Goal: Obtain resource: Download file/media

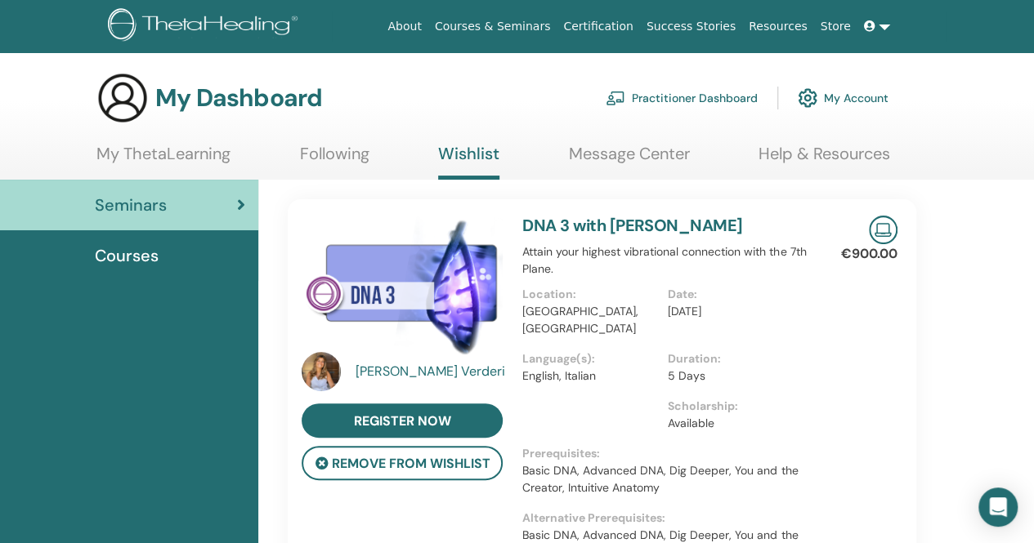
click at [105, 252] on span "Courses" at bounding box center [127, 255] width 64 height 25
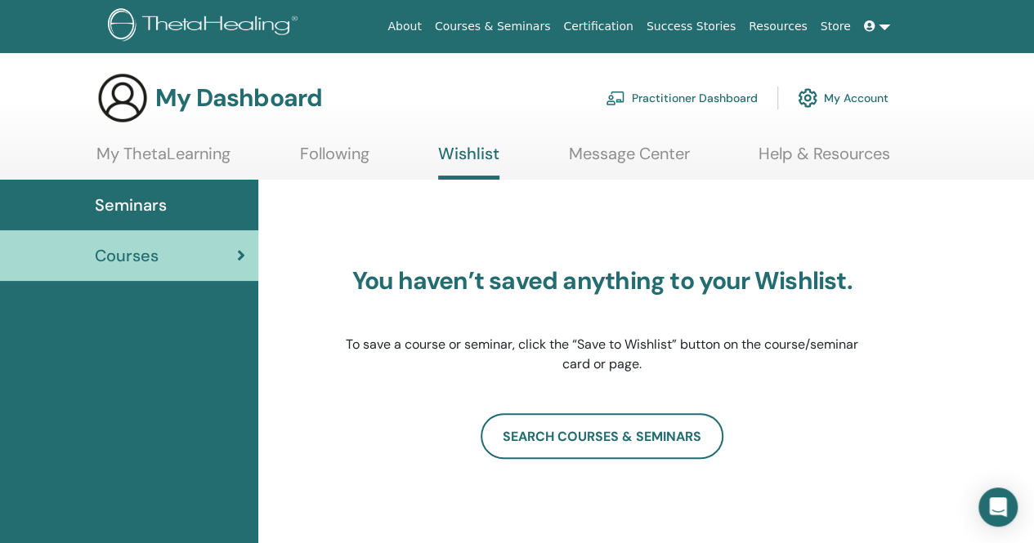
click at [127, 154] on link "My ThetaLearning" at bounding box center [163, 160] width 134 height 32
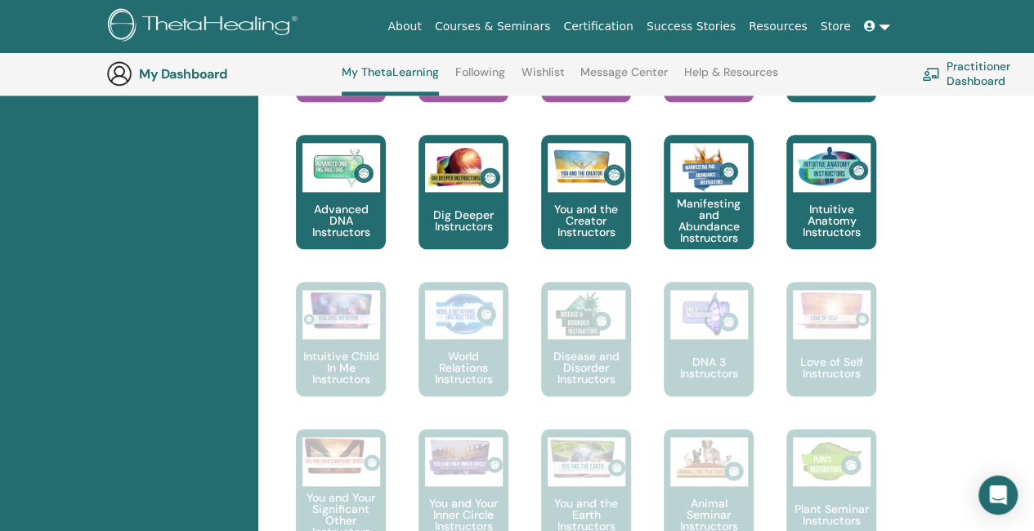
scroll to position [860, 0]
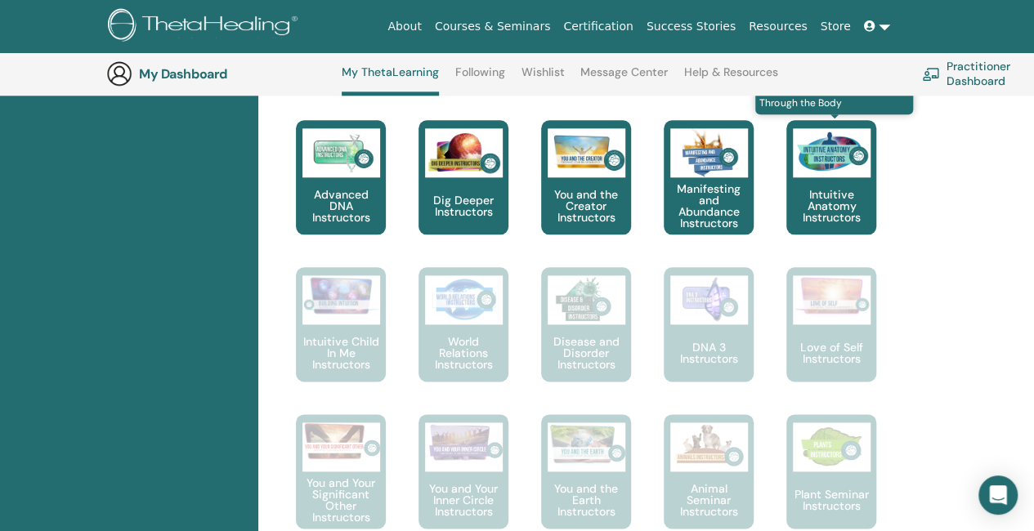
click at [837, 205] on p "Intuitive Anatomy Instructors" at bounding box center [831, 206] width 90 height 34
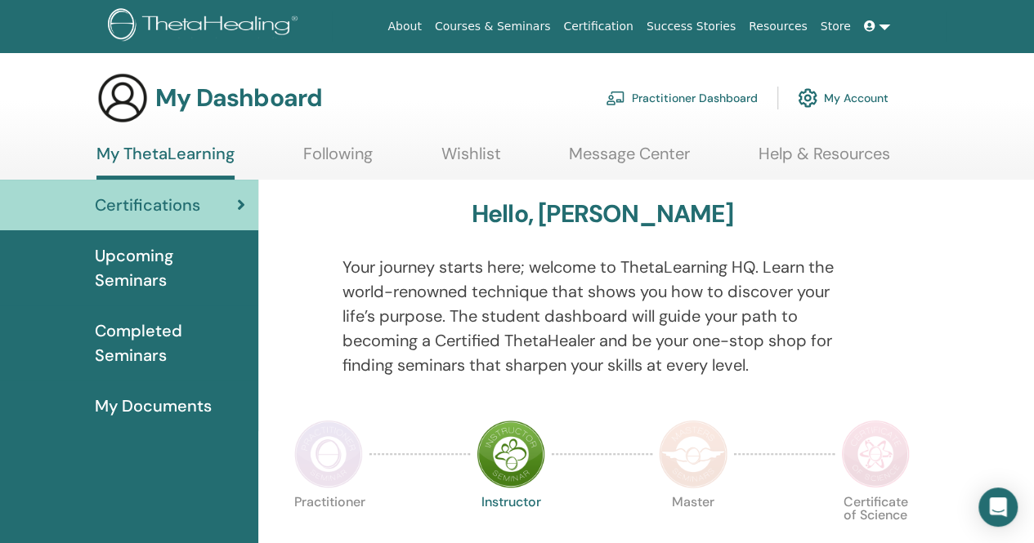
click at [191, 403] on span "My Documents" at bounding box center [153, 406] width 117 height 25
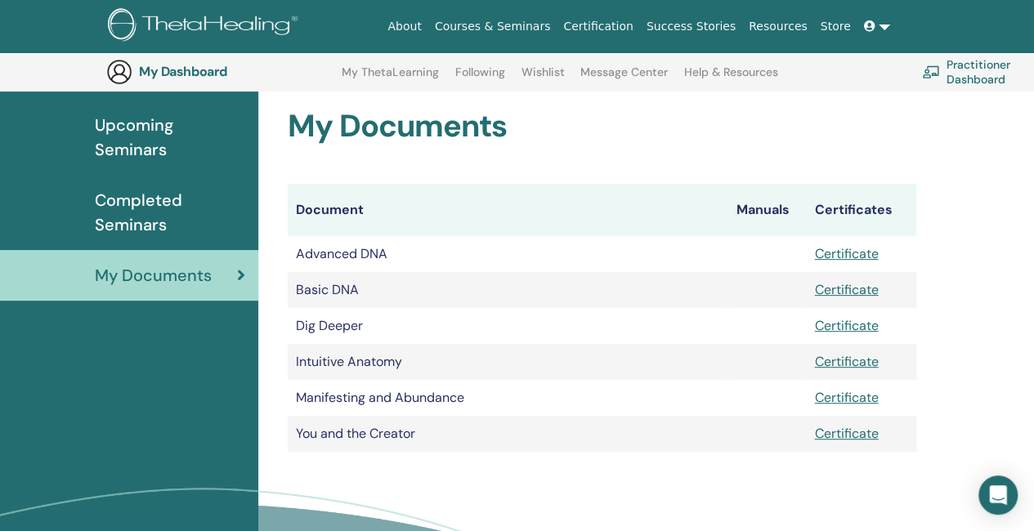
scroll to position [203, 0]
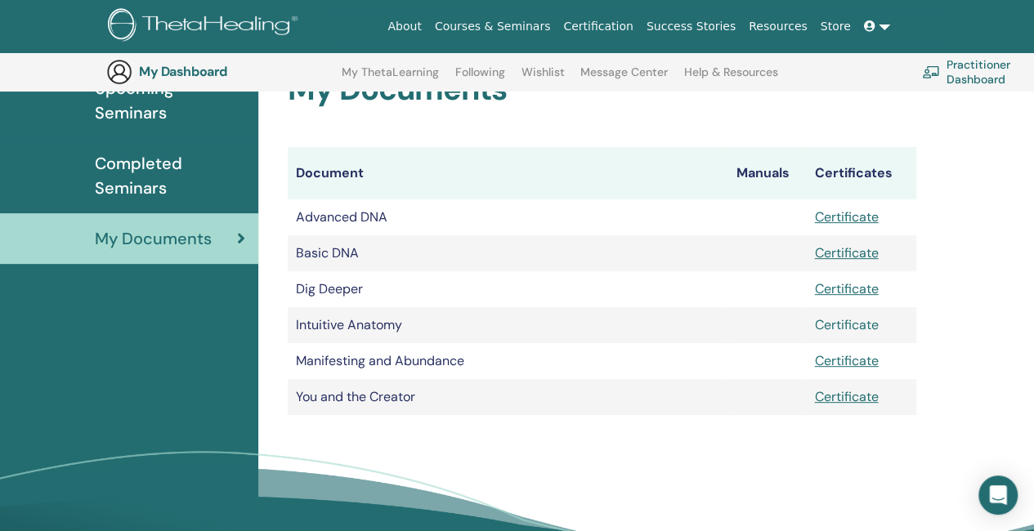
click at [858, 327] on link "Certificate" at bounding box center [846, 324] width 64 height 17
click at [851, 323] on link "Certificate" at bounding box center [846, 324] width 64 height 17
